Goal: Task Accomplishment & Management: Manage account settings

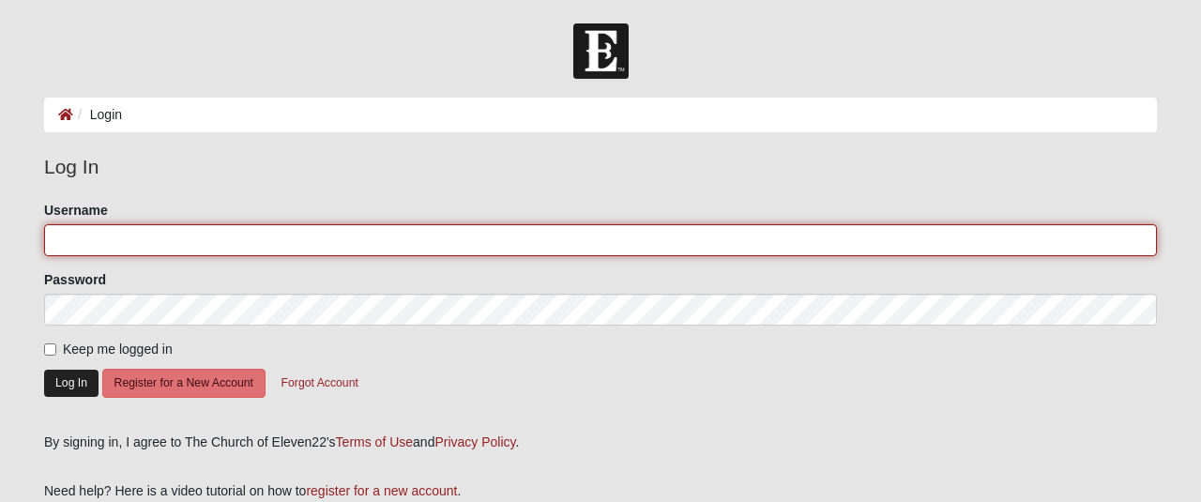
type input "bobt17c3"
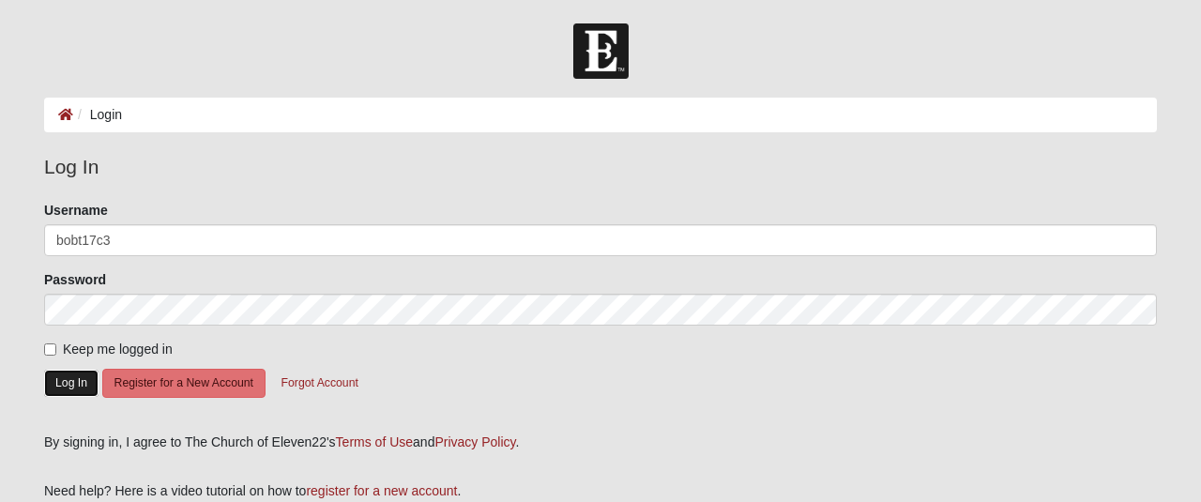
click at [54, 380] on button "Log In" at bounding box center [71, 383] width 54 height 27
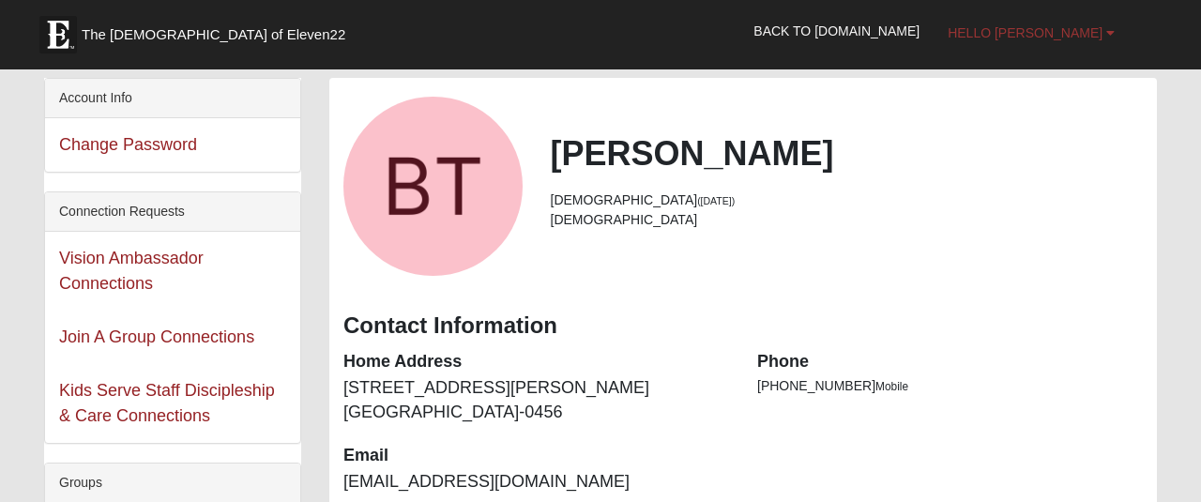
click at [1064, 30] on span "Hello [PERSON_NAME]" at bounding box center [1025, 32] width 155 height 15
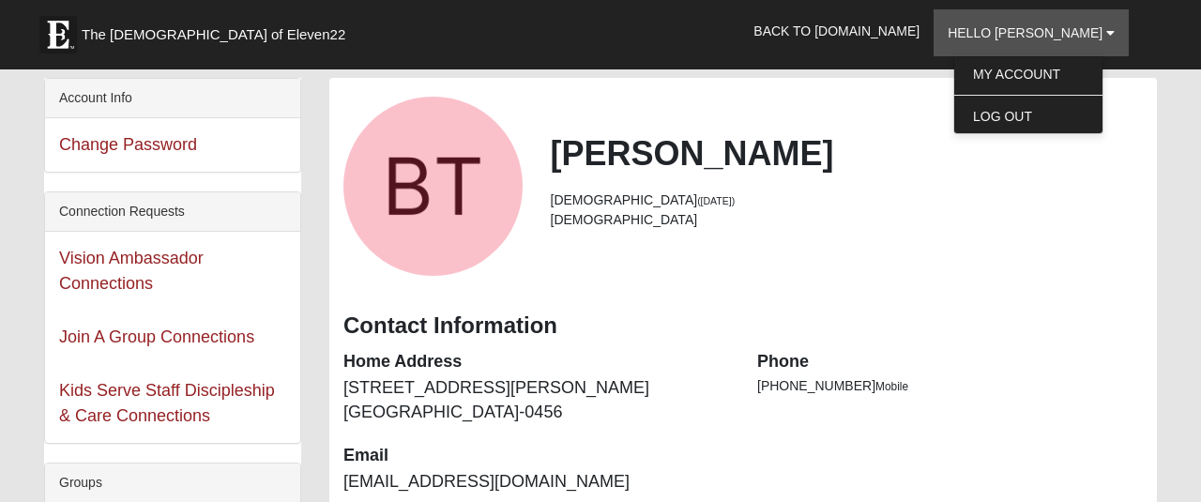
click at [906, 121] on div "Bob Thomas 55 years old (8/14/1970) Male" at bounding box center [743, 186] width 828 height 179
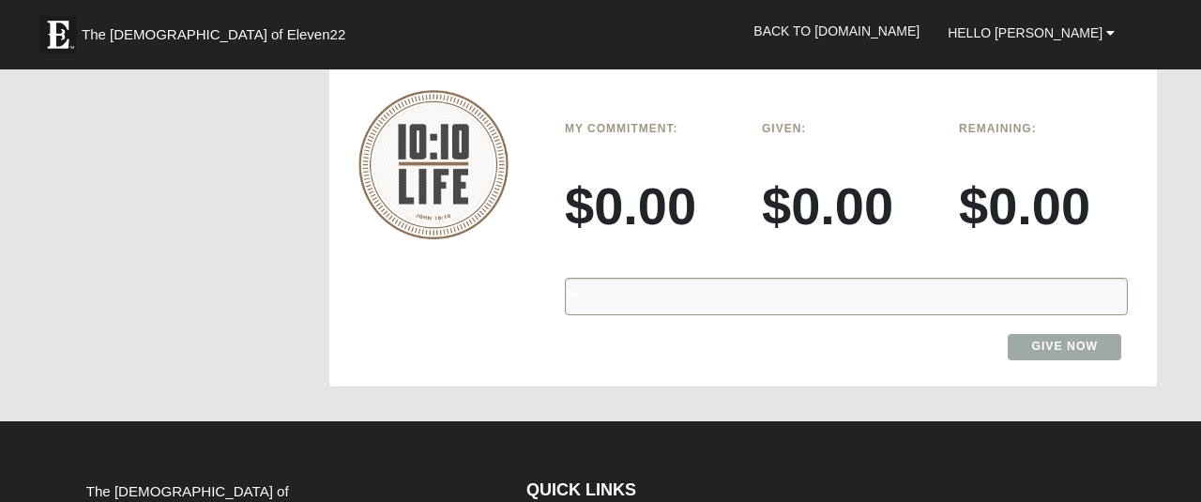
scroll to position [1534, 0]
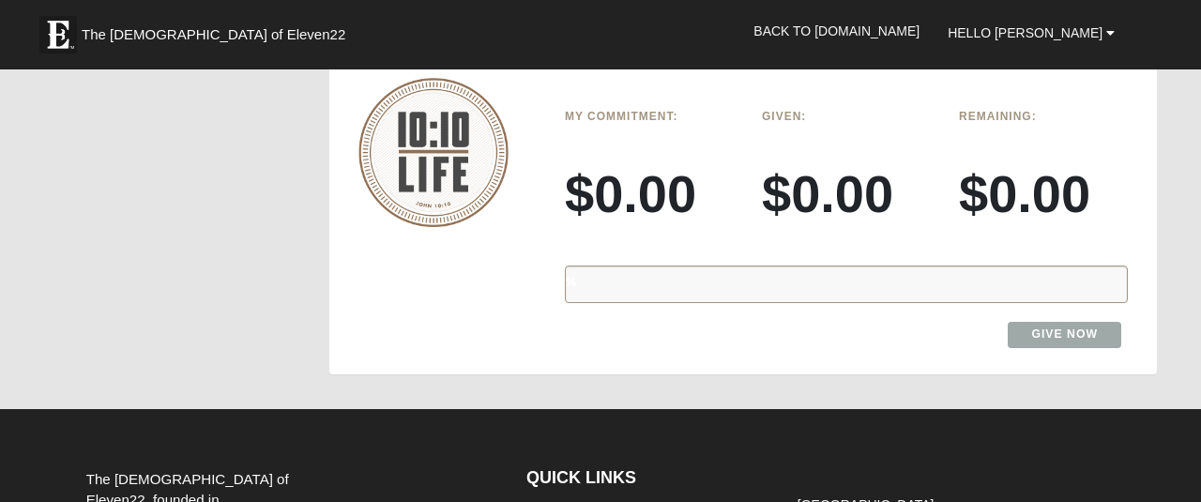
click at [878, 266] on div "%" at bounding box center [846, 285] width 563 height 38
click at [844, 266] on div "%" at bounding box center [846, 285] width 563 height 38
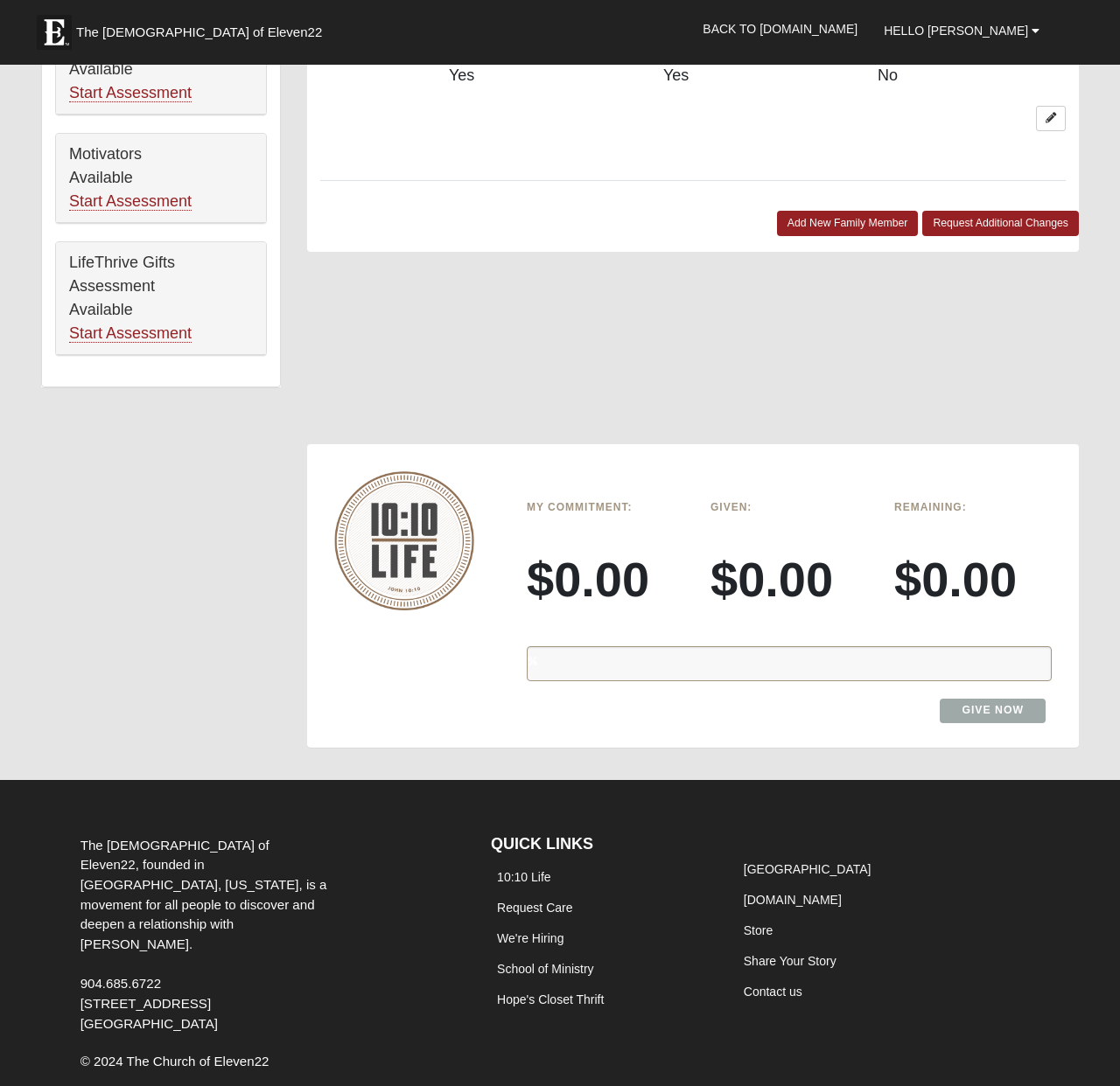
scroll to position [1035, 0]
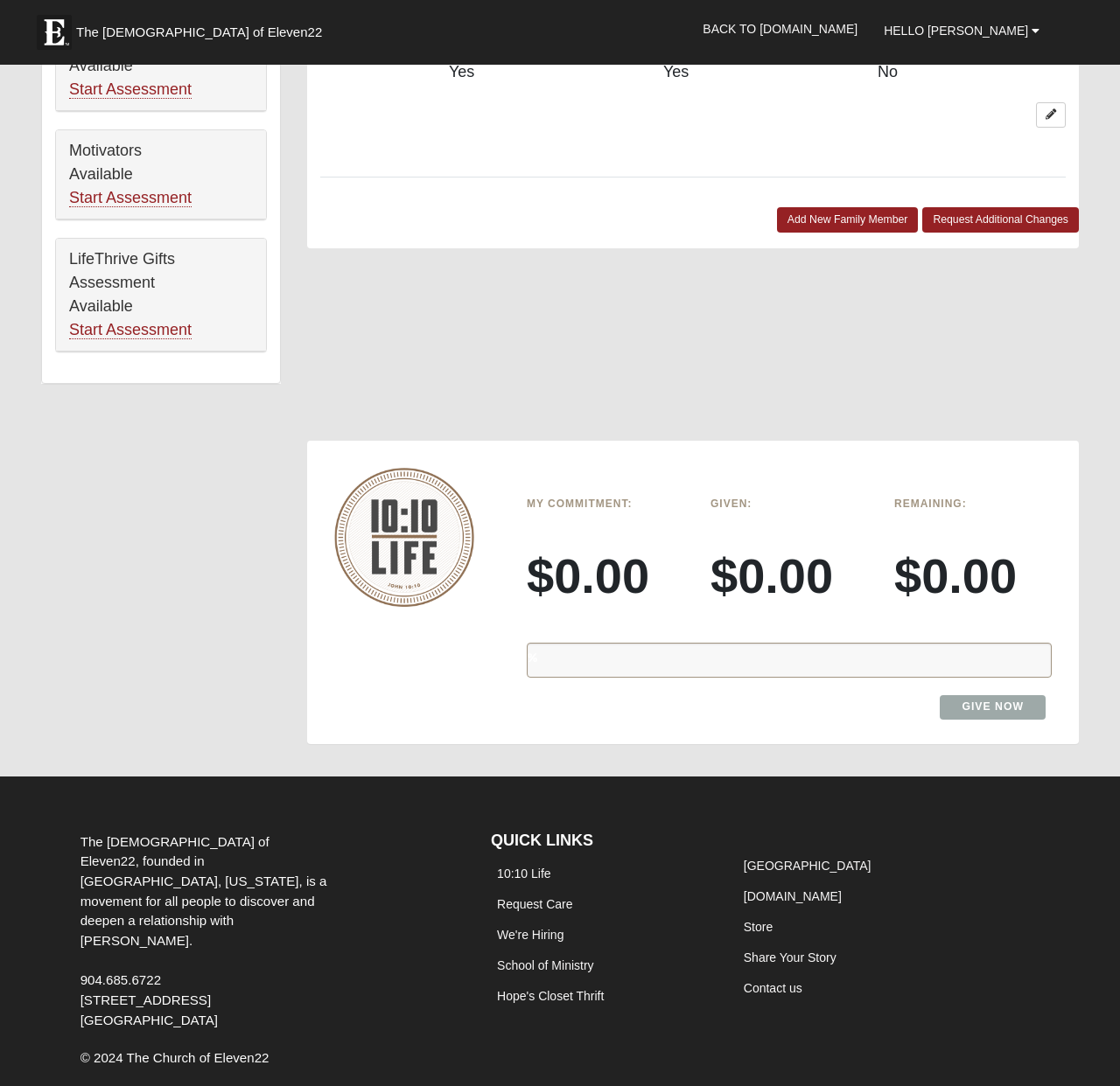
click at [560, 467] on div "%" at bounding box center [789, 661] width 525 height 35
click at [554, 467] on div "%" at bounding box center [789, 661] width 525 height 35
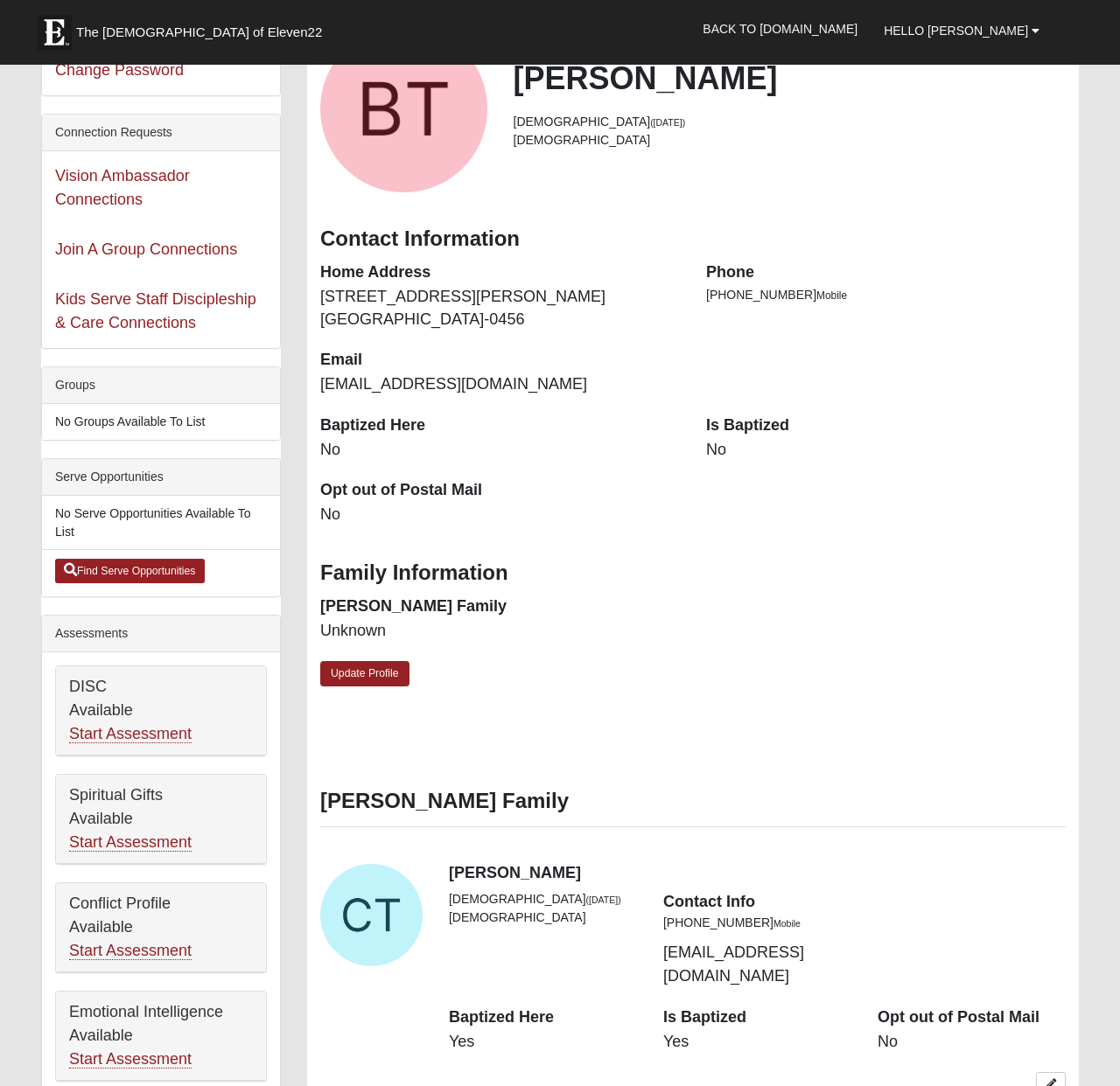
scroll to position [0, 0]
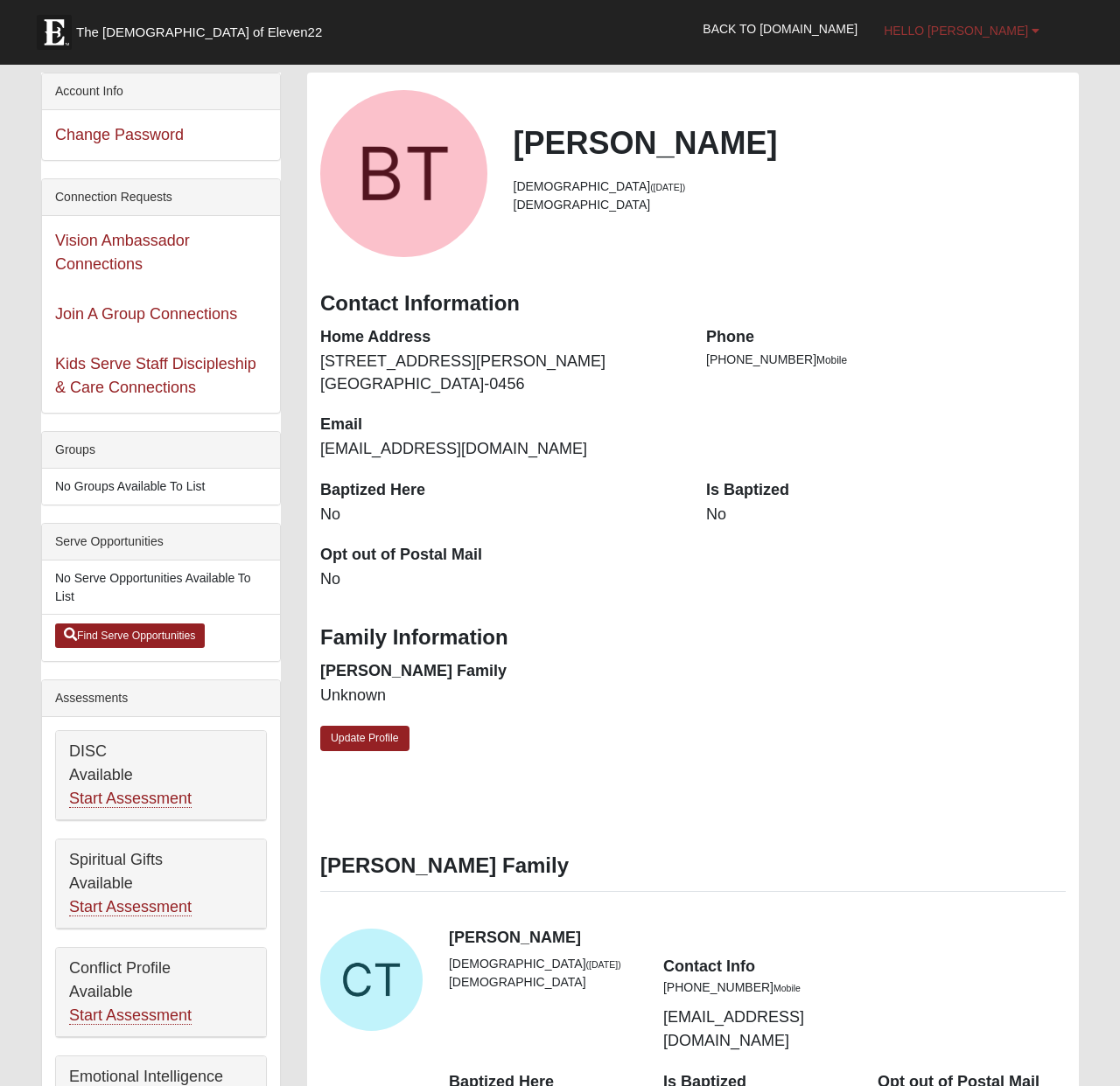
click at [1018, 35] on span "Hello [PERSON_NAME]" at bounding box center [956, 30] width 145 height 14
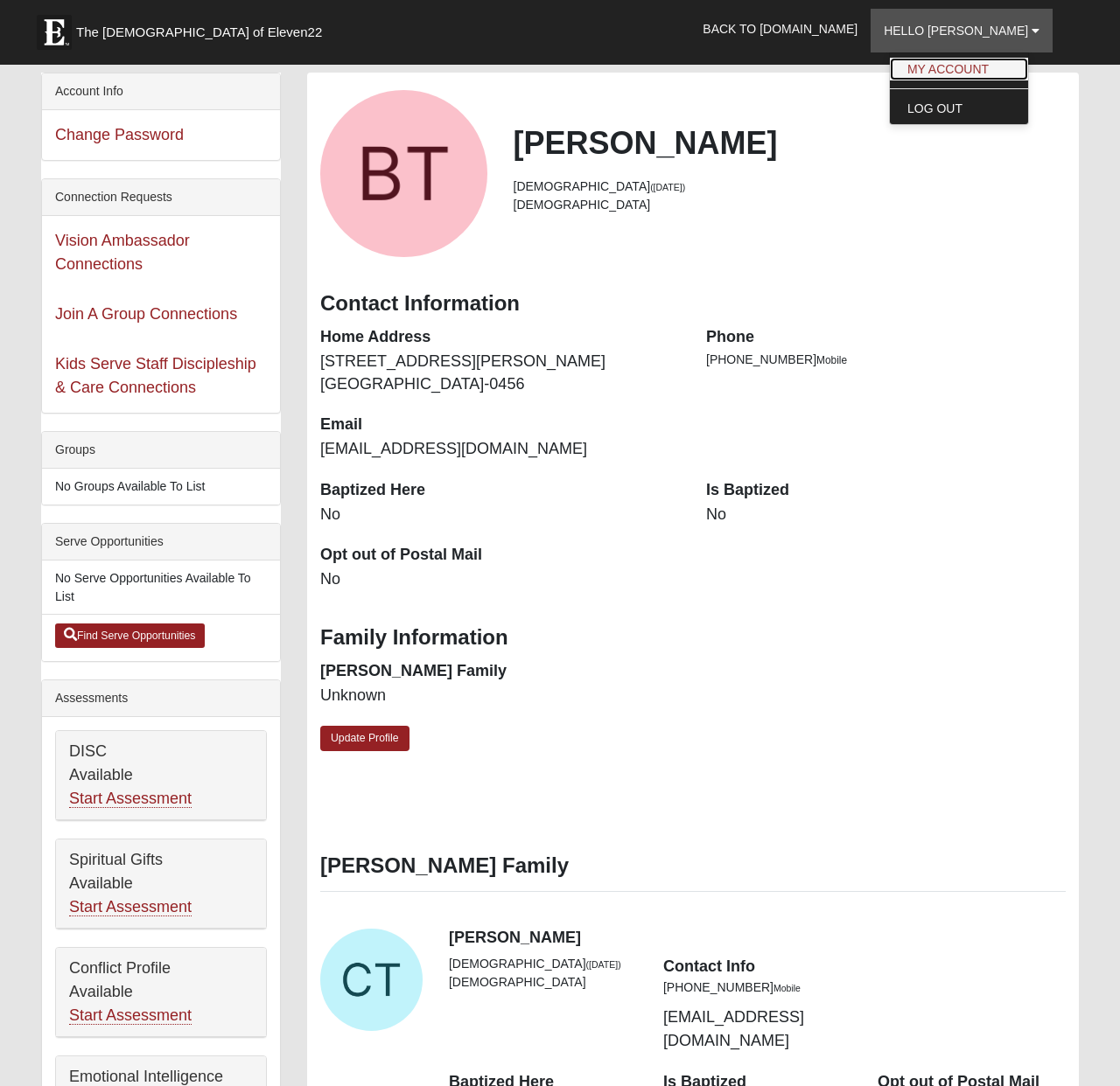
click at [1002, 74] on link "My Account" at bounding box center [959, 69] width 138 height 22
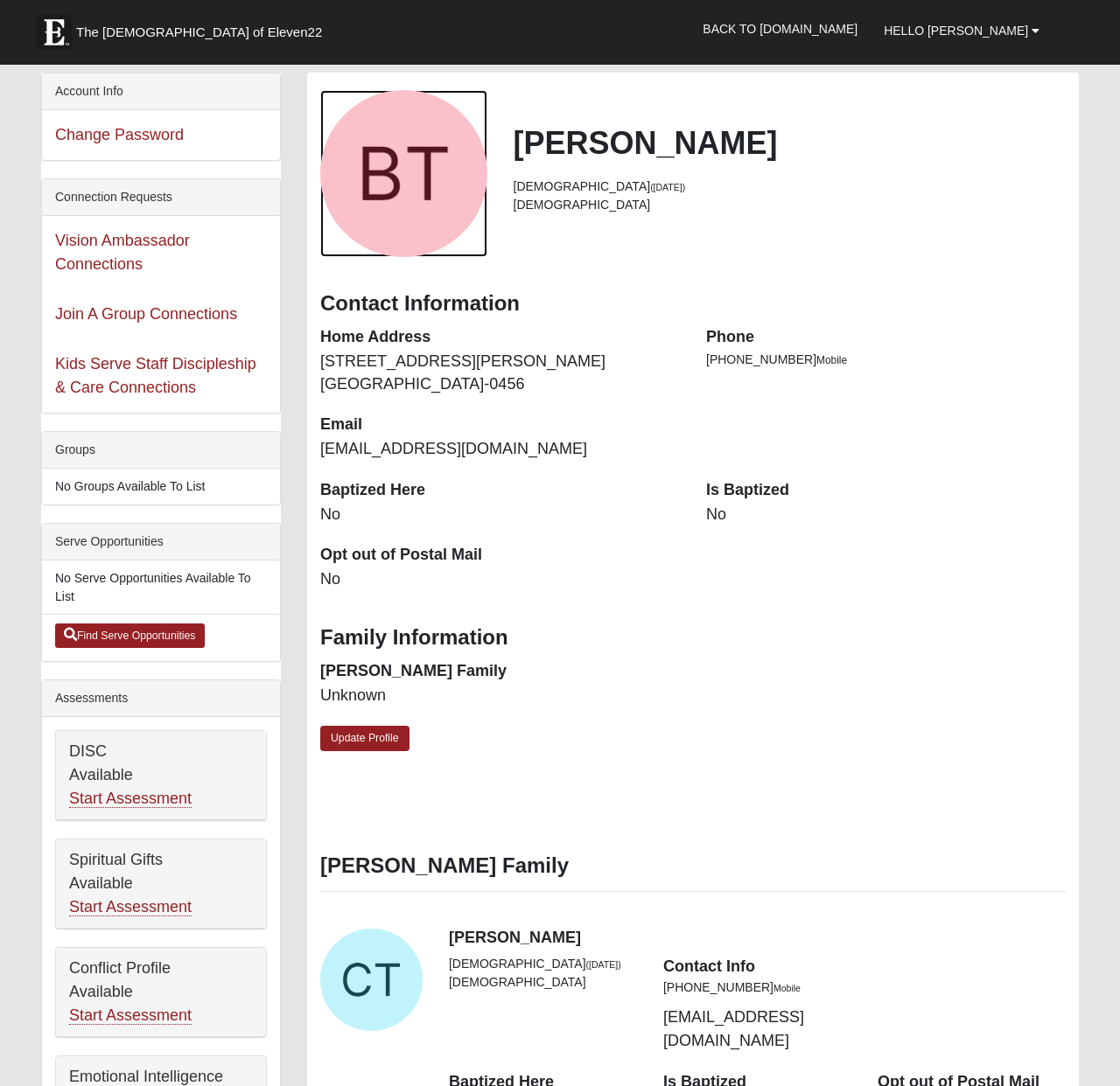
click at [404, 192] on div "View Fullsize Photo" at bounding box center [403, 173] width 167 height 167
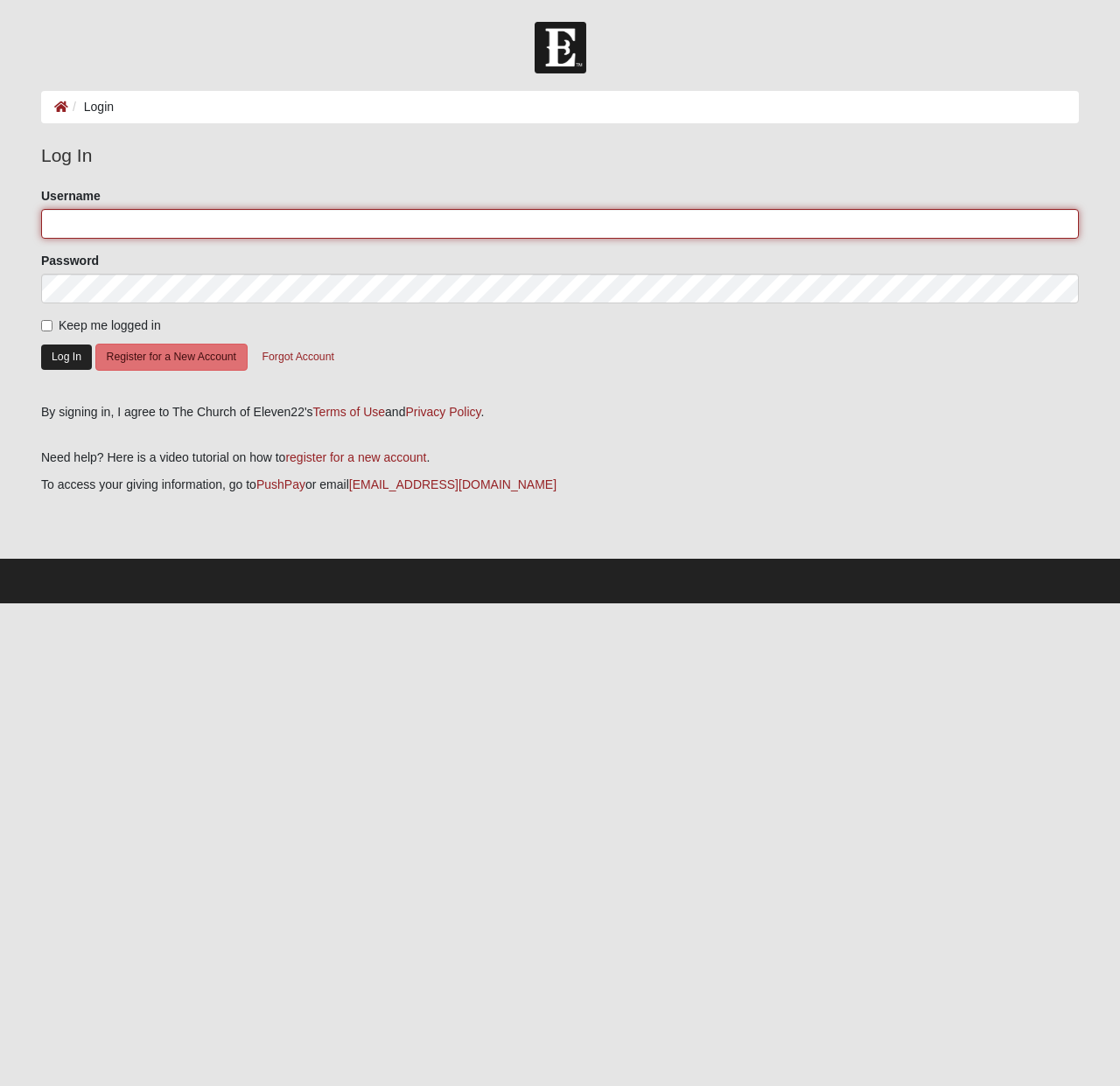
type input "bobt17c3"
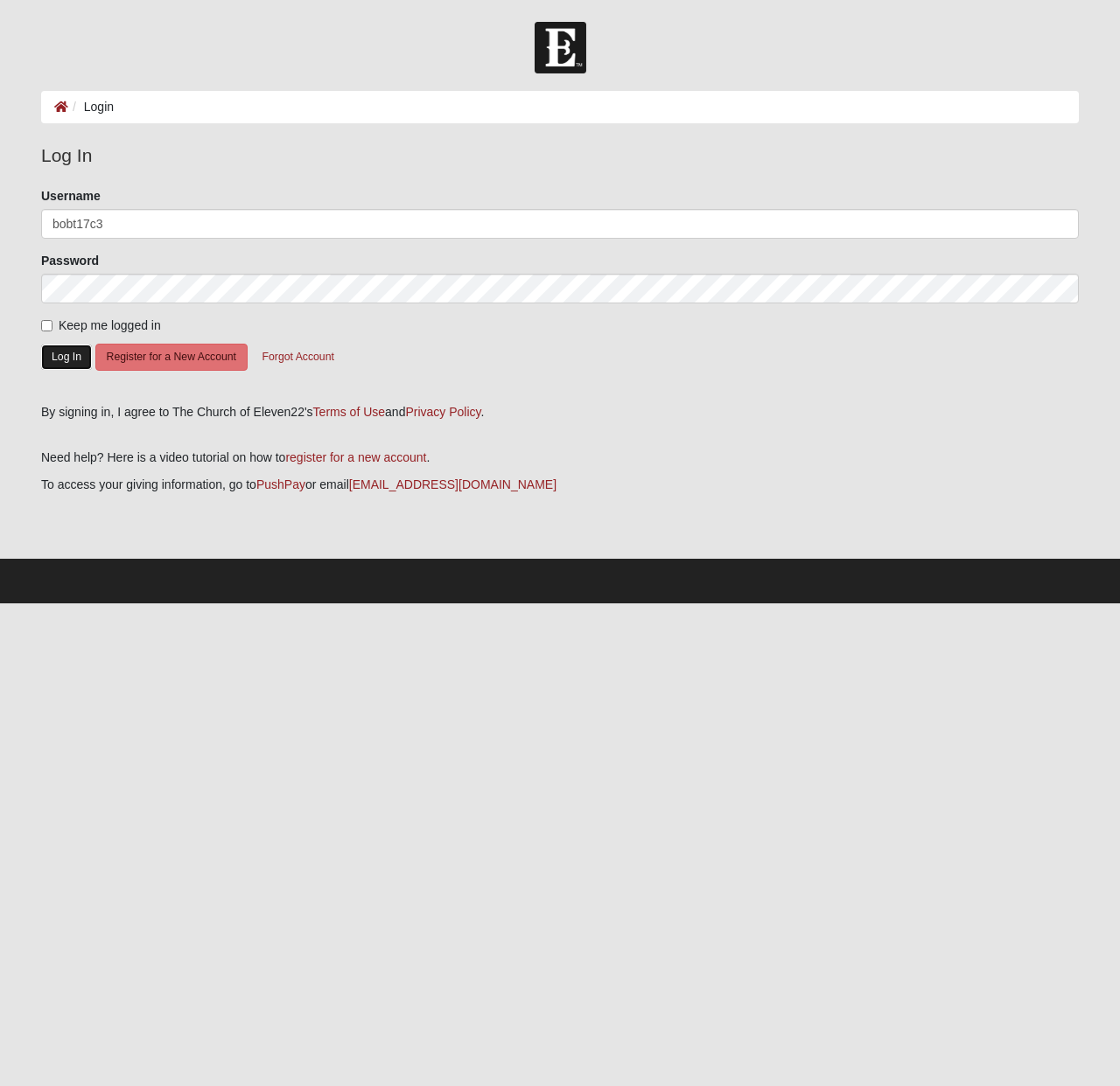
click at [56, 354] on button "Log In" at bounding box center [66, 357] width 50 height 25
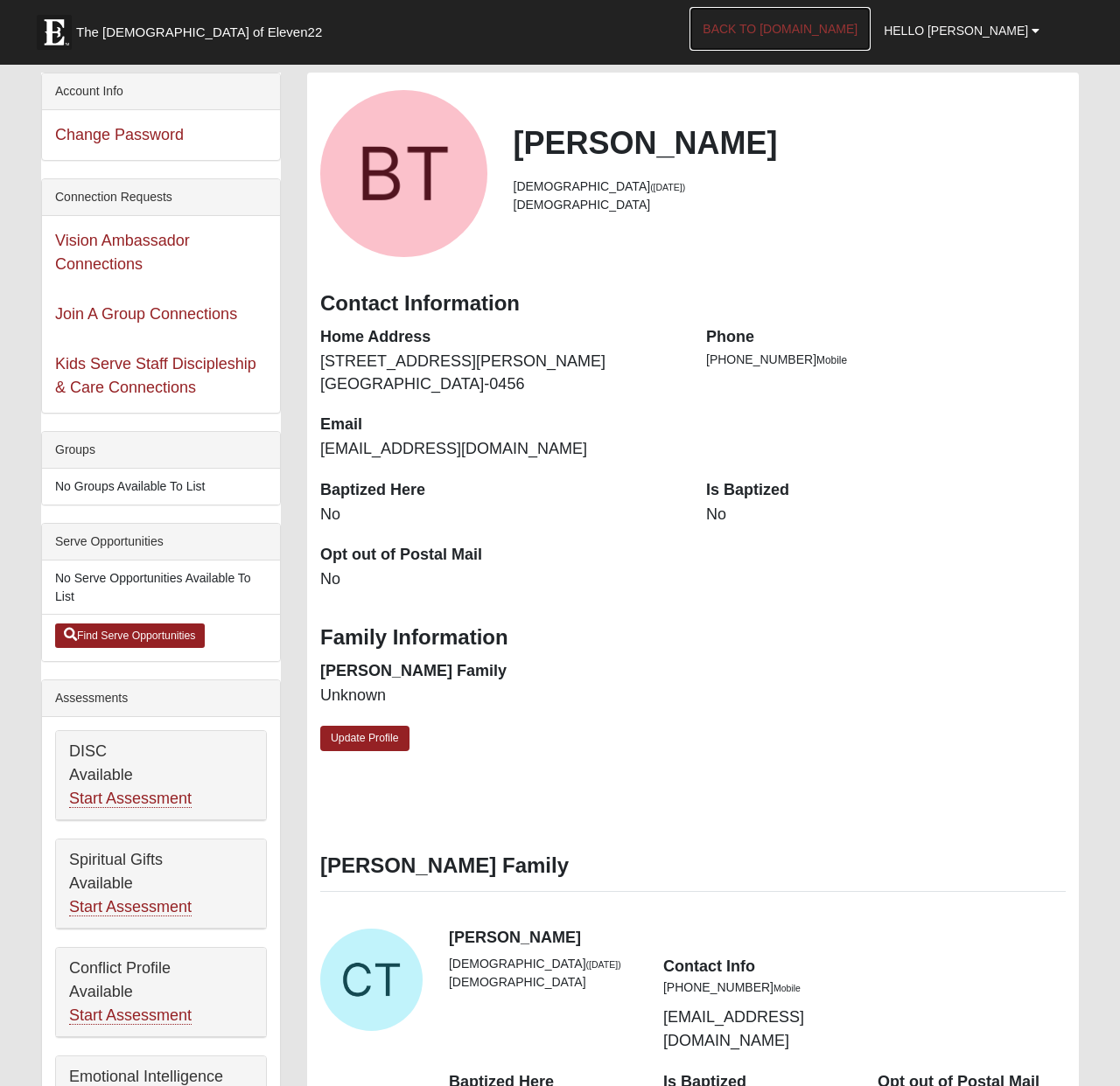
click at [819, 28] on link "Back to [DOMAIN_NAME]" at bounding box center [780, 29] width 181 height 44
